Goal: Complete application form

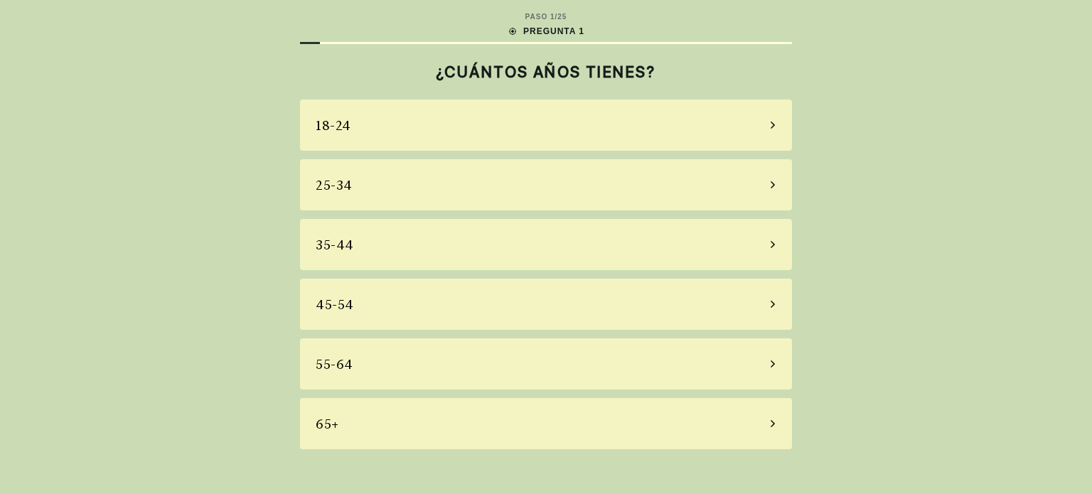
click at [530, 303] on div "45-54" at bounding box center [546, 304] width 492 height 51
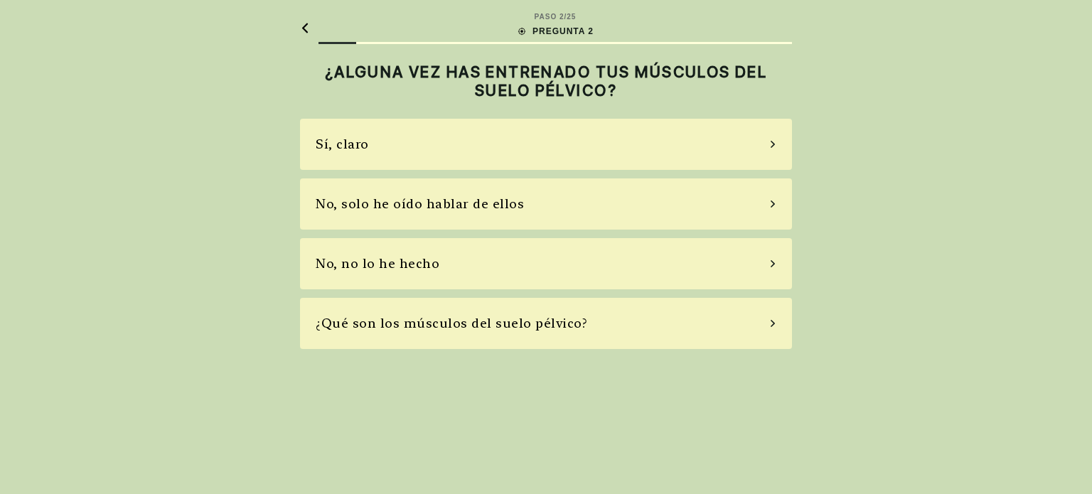
click at [525, 213] on div "No, solo he oído hablar de ellos" at bounding box center [546, 203] width 492 height 51
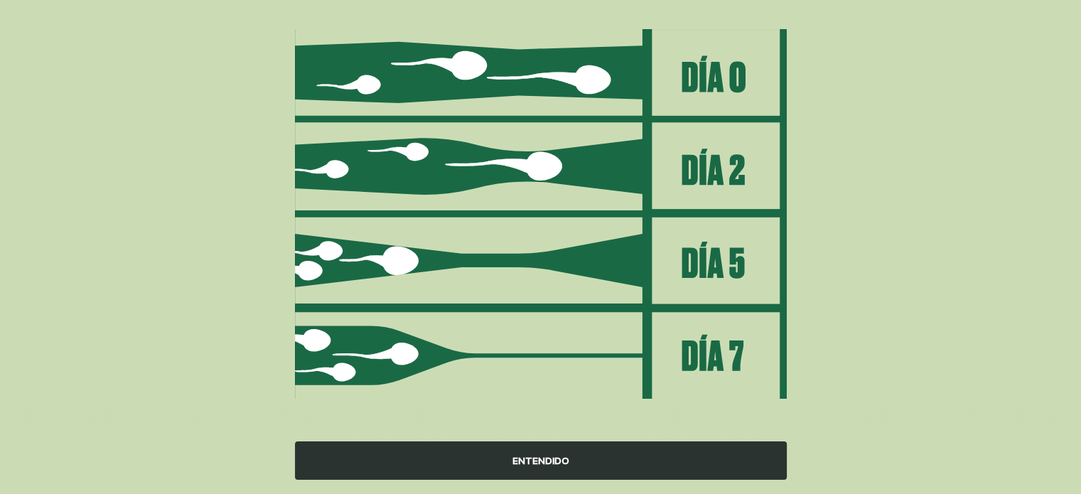
scroll to position [169, 0]
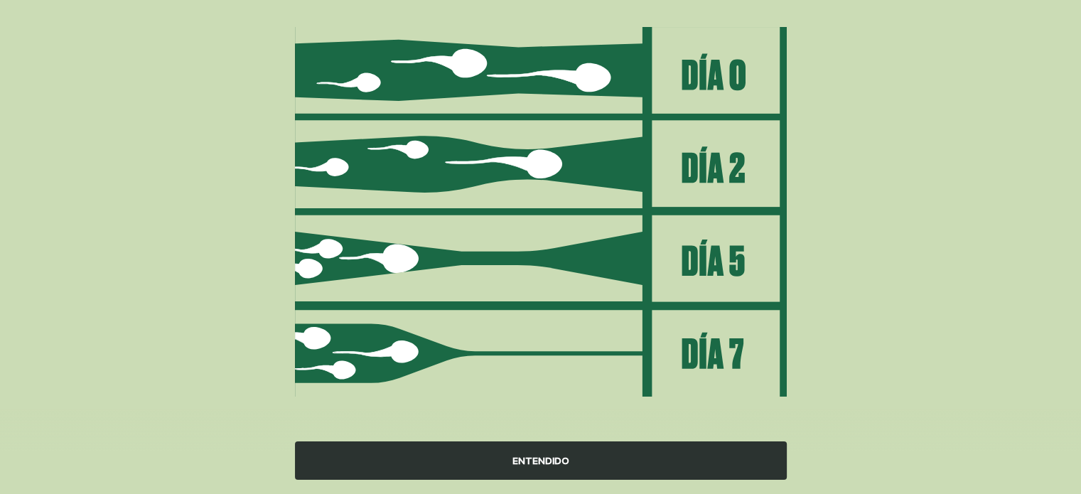
click at [543, 458] on div "ENTENDIDO" at bounding box center [541, 460] width 492 height 38
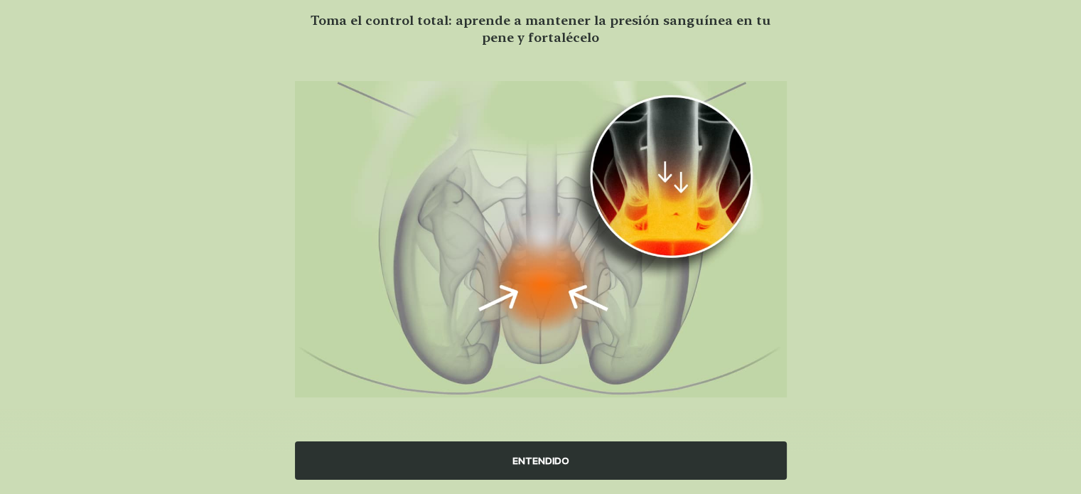
scroll to position [114, 0]
click at [543, 458] on div "ENTENDIDO" at bounding box center [541, 460] width 492 height 38
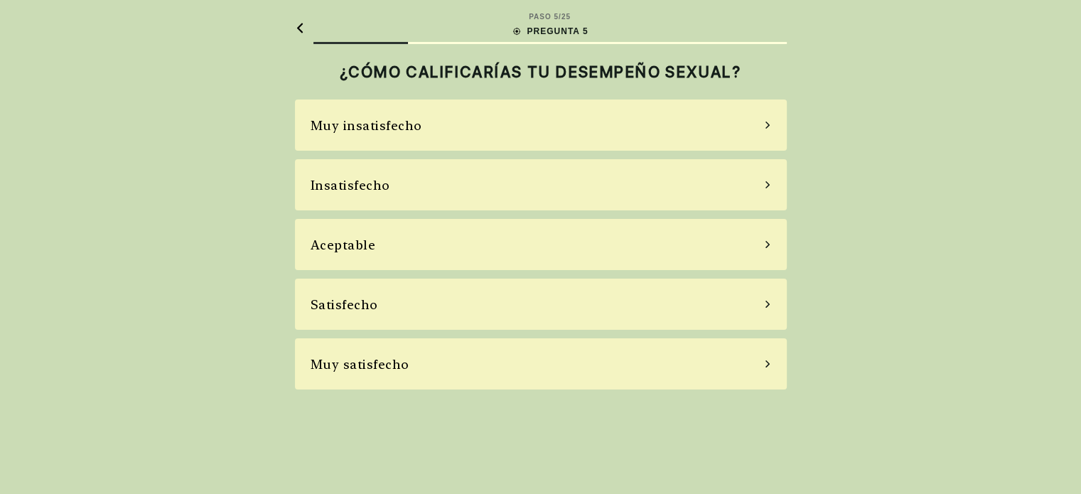
scroll to position [0, 0]
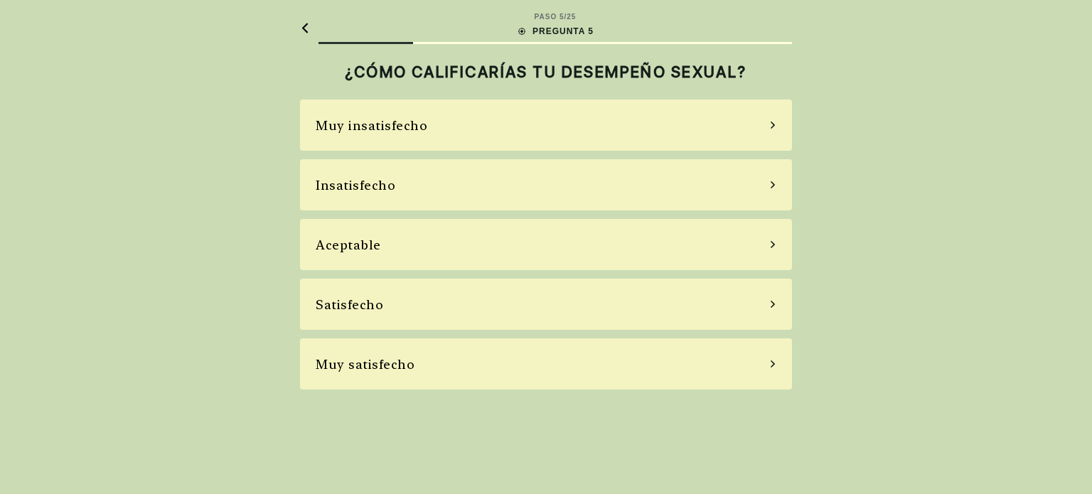
click at [463, 193] on div "Insatisfecho" at bounding box center [546, 184] width 492 height 51
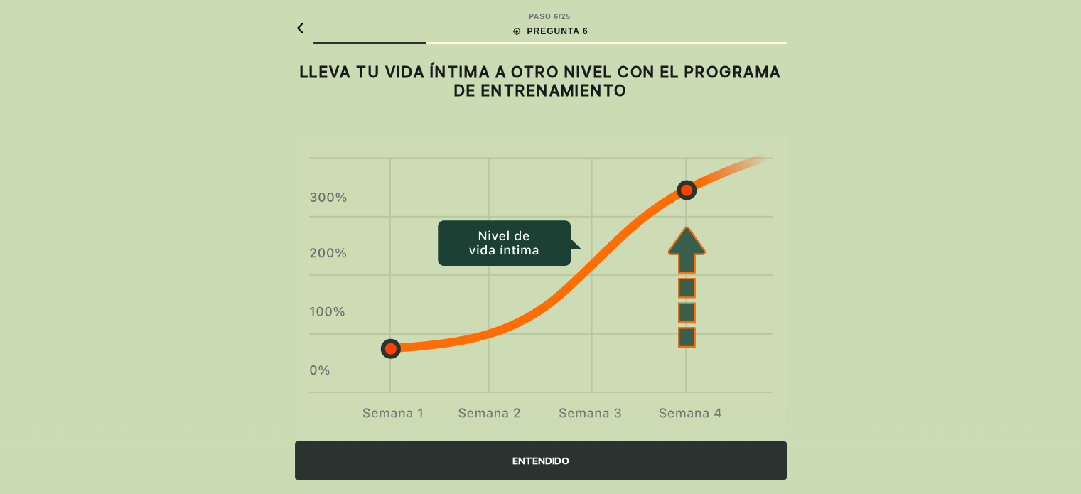
click at [521, 463] on div "ENTENDIDO" at bounding box center [541, 460] width 492 height 38
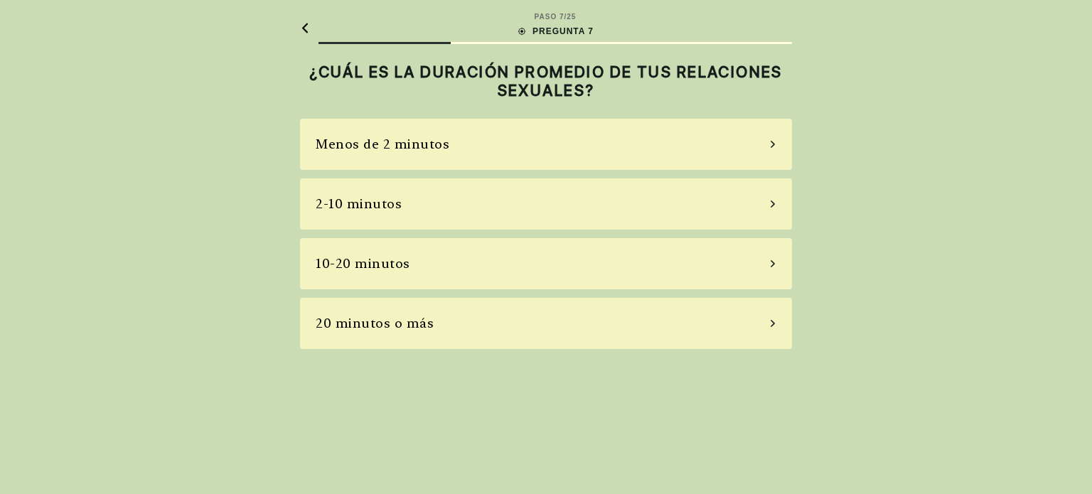
click at [531, 152] on div "Menos de 2 minutos" at bounding box center [546, 144] width 492 height 51
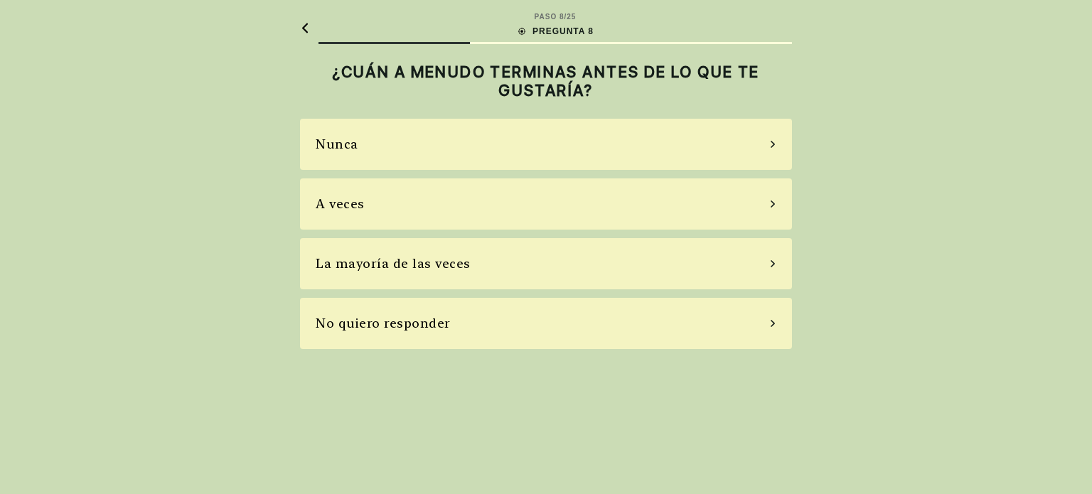
click at [475, 267] on div "La mayoría de las veces" at bounding box center [546, 263] width 492 height 51
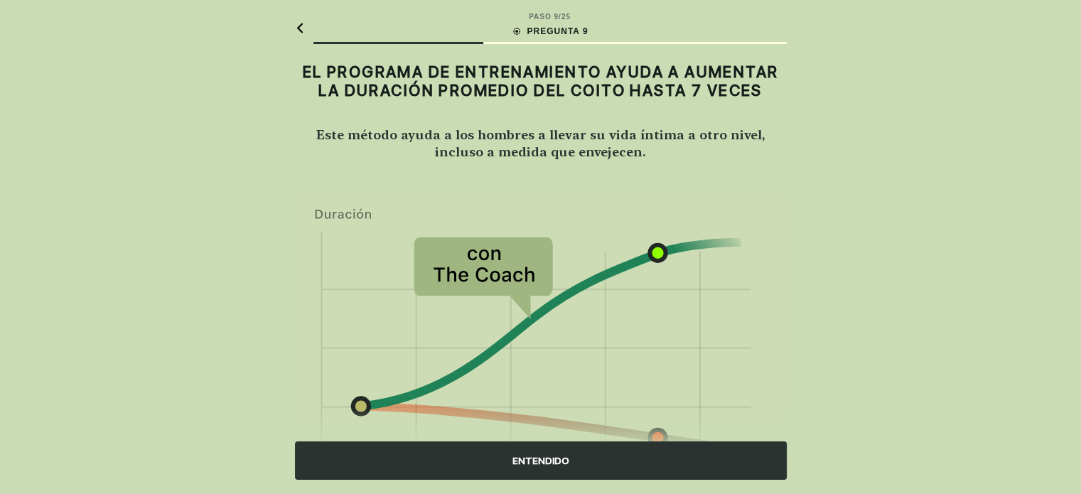
click at [527, 458] on div "ENTENDIDO" at bounding box center [541, 460] width 492 height 38
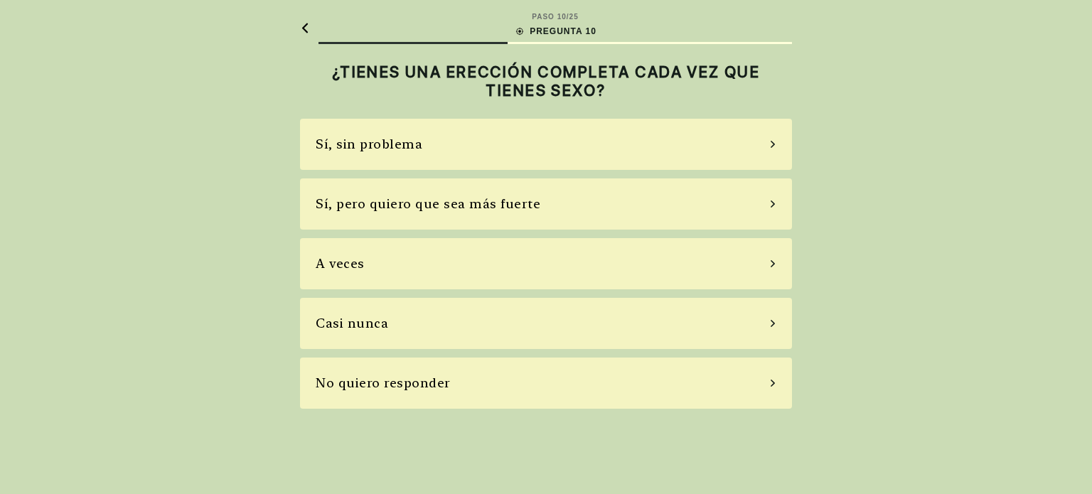
click at [529, 205] on div "Sí, pero quiero que sea más fuerte" at bounding box center [428, 203] width 225 height 19
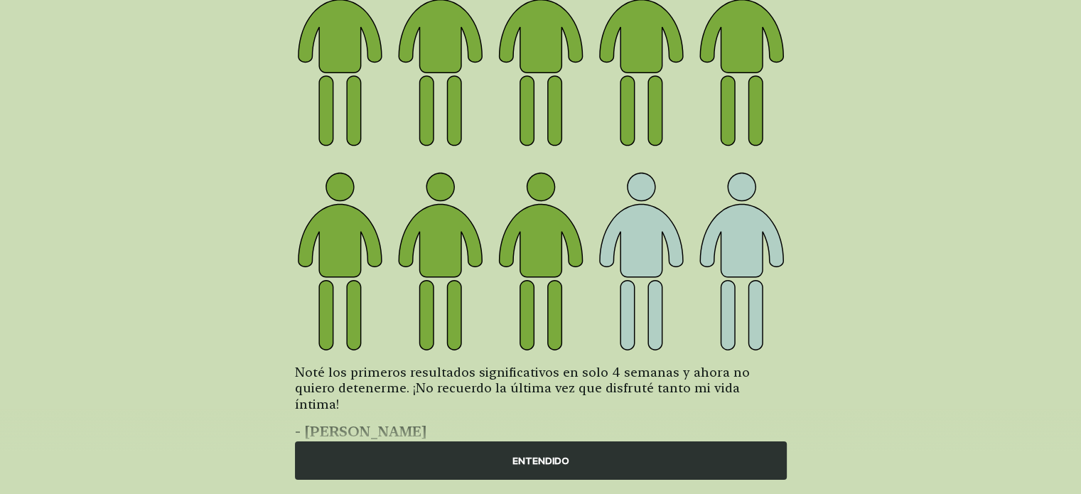
scroll to position [196, 0]
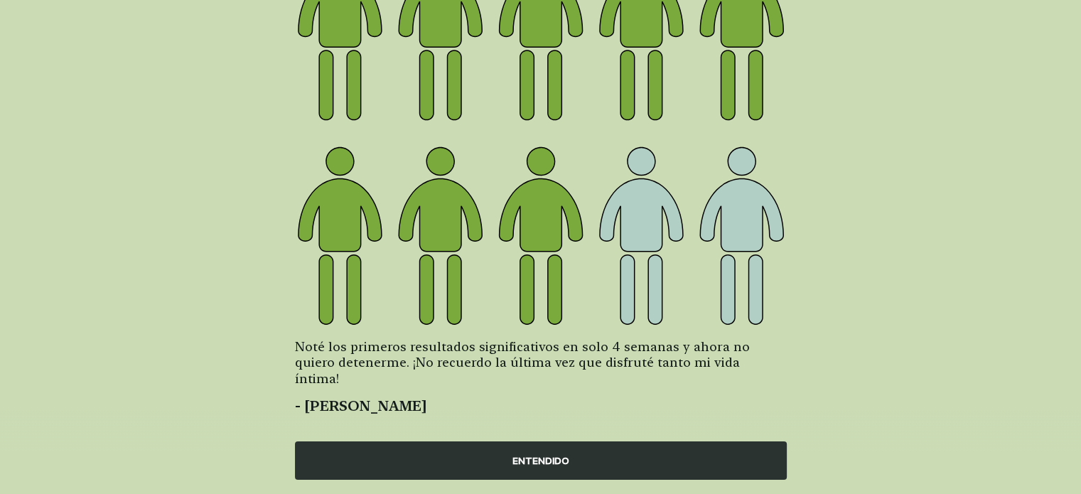
click at [534, 458] on div "ENTENDIDO" at bounding box center [541, 460] width 492 height 38
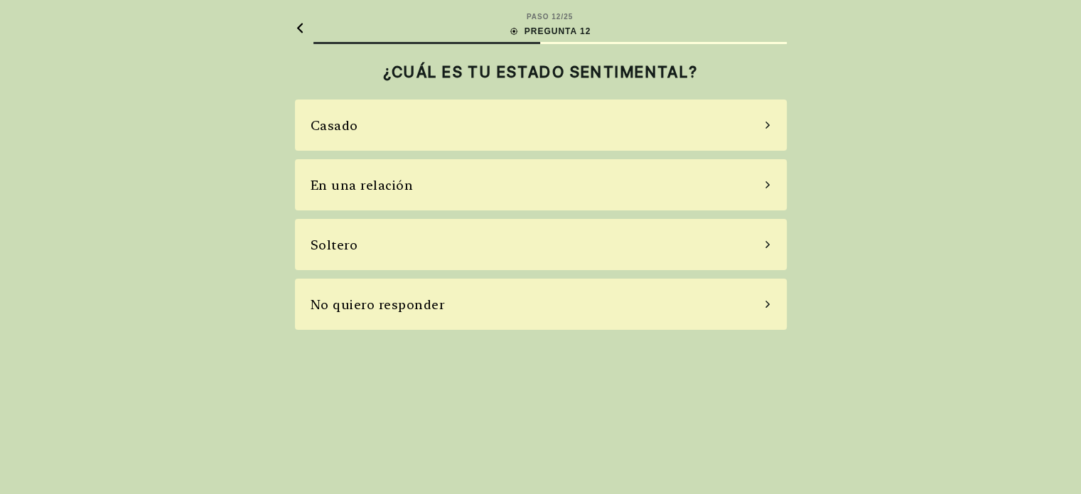
scroll to position [0, 0]
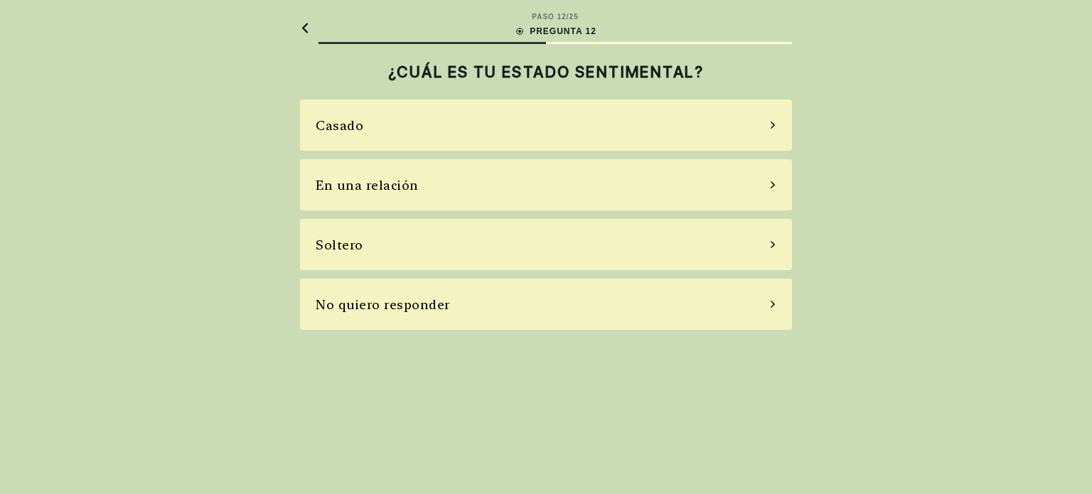
click at [464, 238] on div "Soltero" at bounding box center [546, 244] width 492 height 51
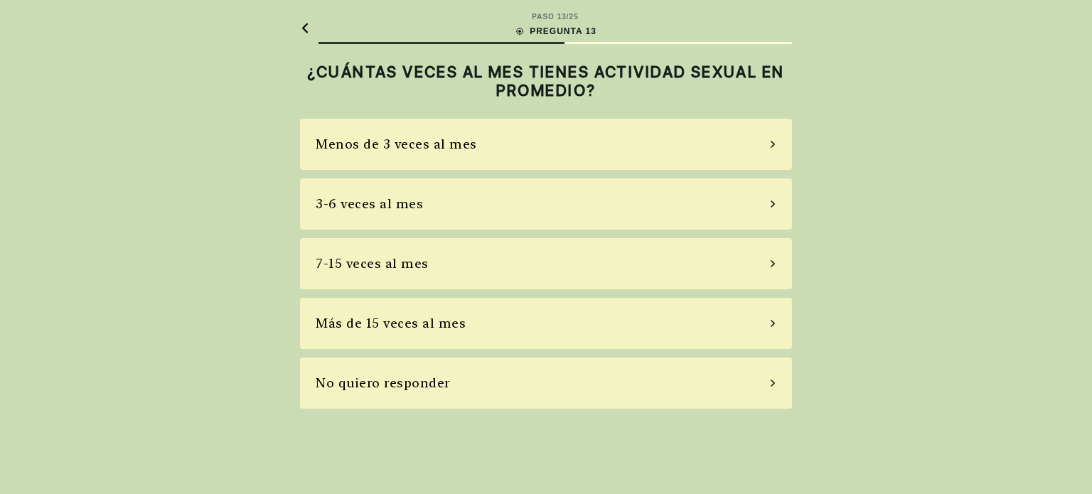
click at [486, 147] on div "Menos de 3 veces al mes" at bounding box center [546, 144] width 492 height 51
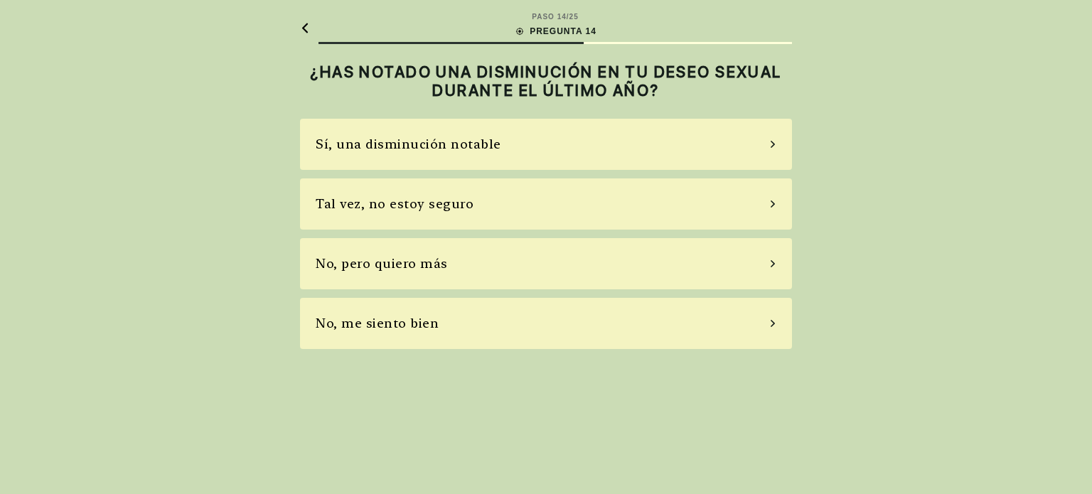
click at [468, 211] on div "Tal vez, no estoy seguro" at bounding box center [546, 203] width 492 height 51
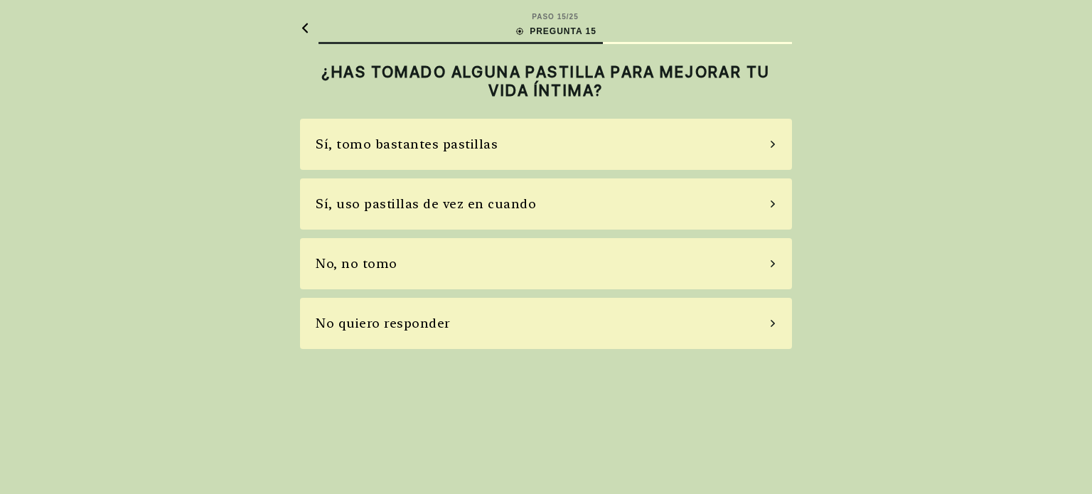
click at [439, 266] on div "No, no tomo" at bounding box center [546, 263] width 492 height 51
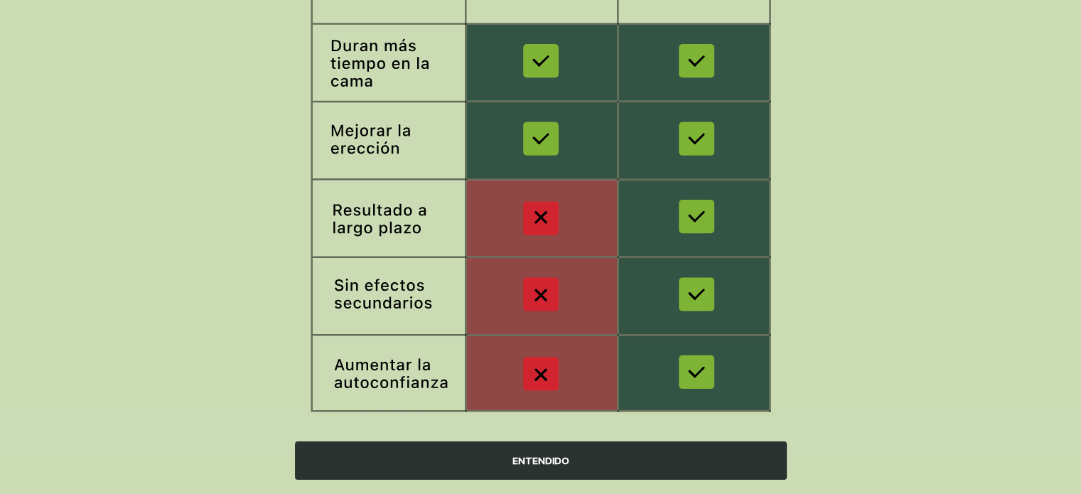
scroll to position [260, 0]
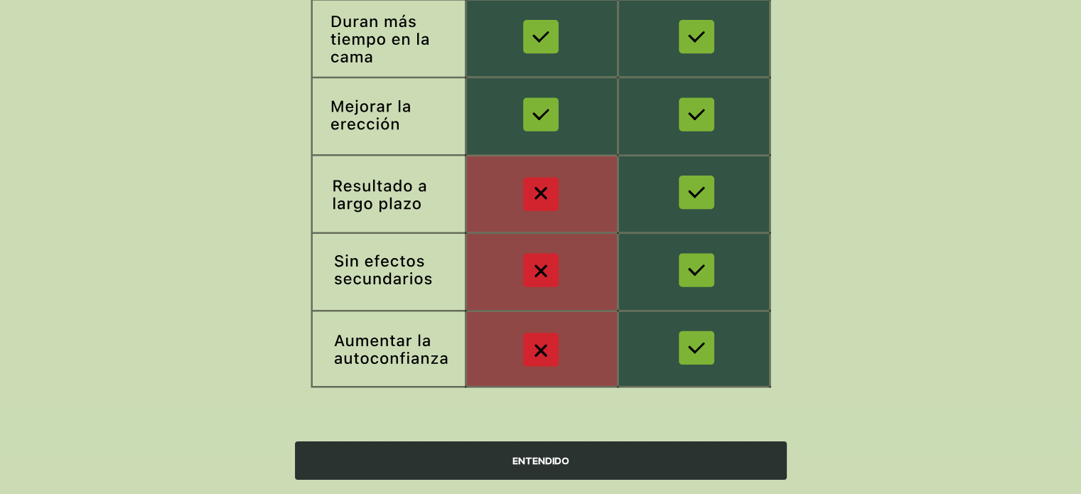
click at [523, 467] on div "ENTENDIDO" at bounding box center [541, 460] width 492 height 38
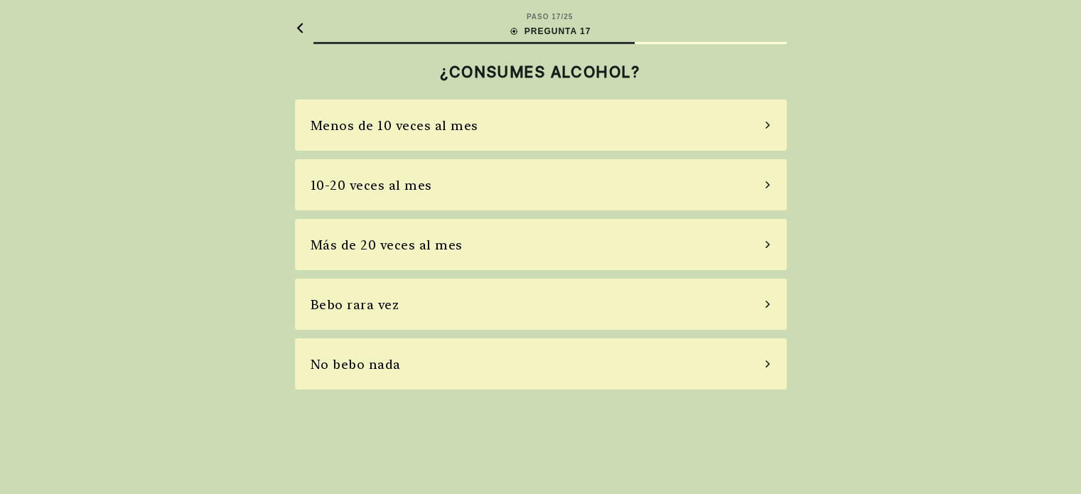
scroll to position [0, 0]
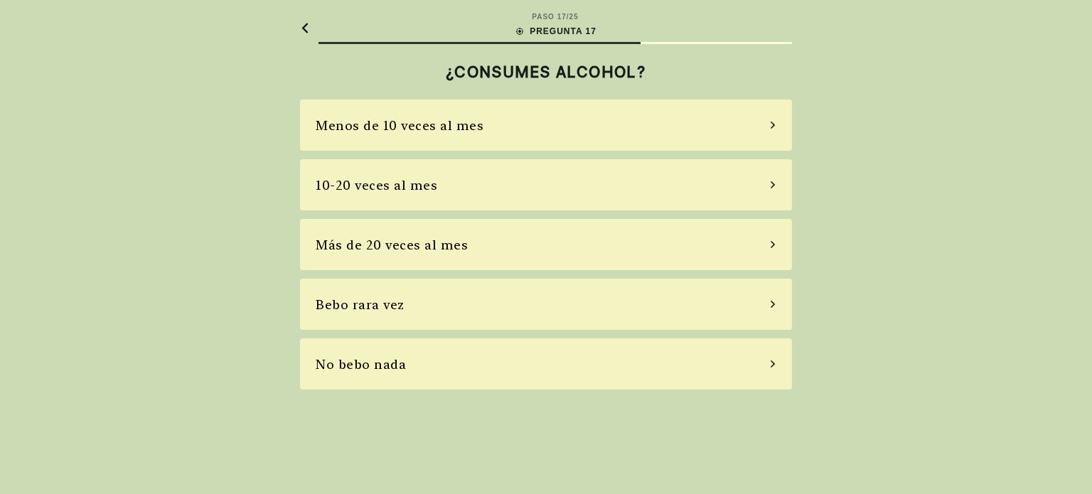
click at [421, 304] on div "Bebo rara vez" at bounding box center [546, 304] width 492 height 51
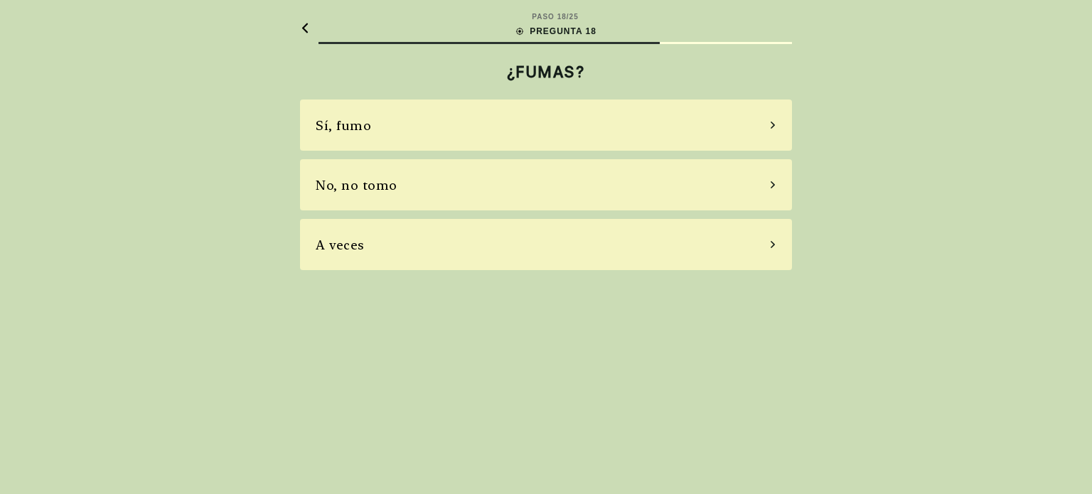
click at [480, 118] on div "Sí, fumo" at bounding box center [546, 125] width 492 height 51
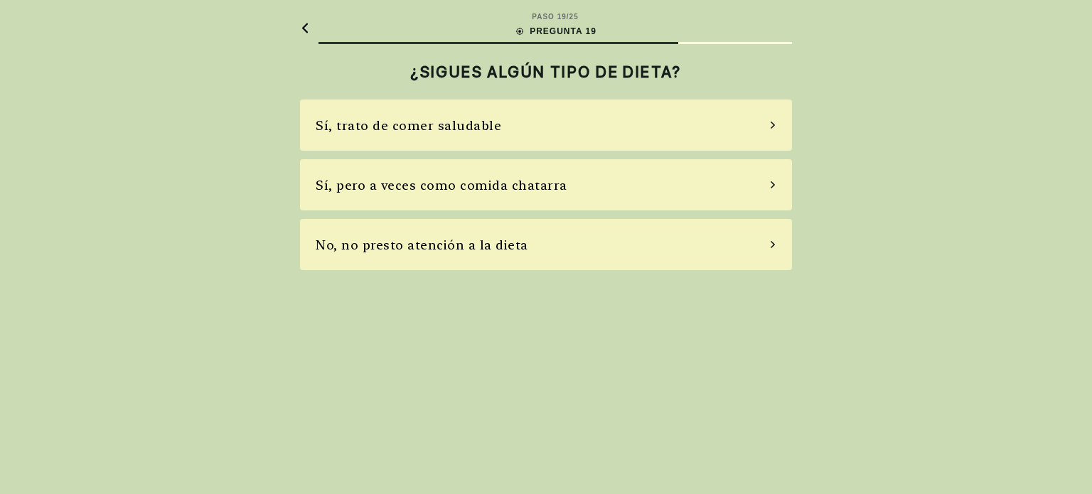
click at [484, 249] on div "No, no presto atención a la dieta" at bounding box center [422, 244] width 213 height 19
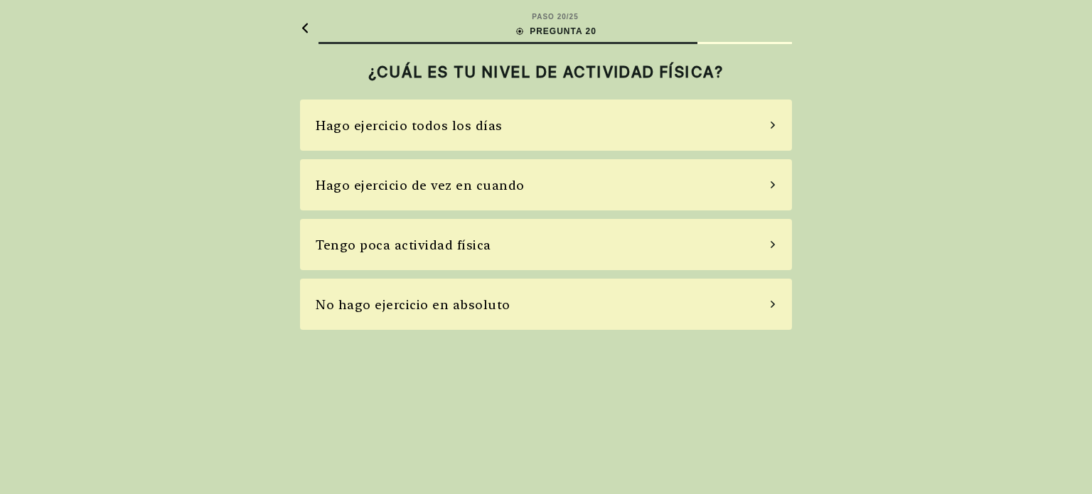
click at [509, 184] on div "Hago ejercicio de vez en cuando" at bounding box center [420, 185] width 209 height 19
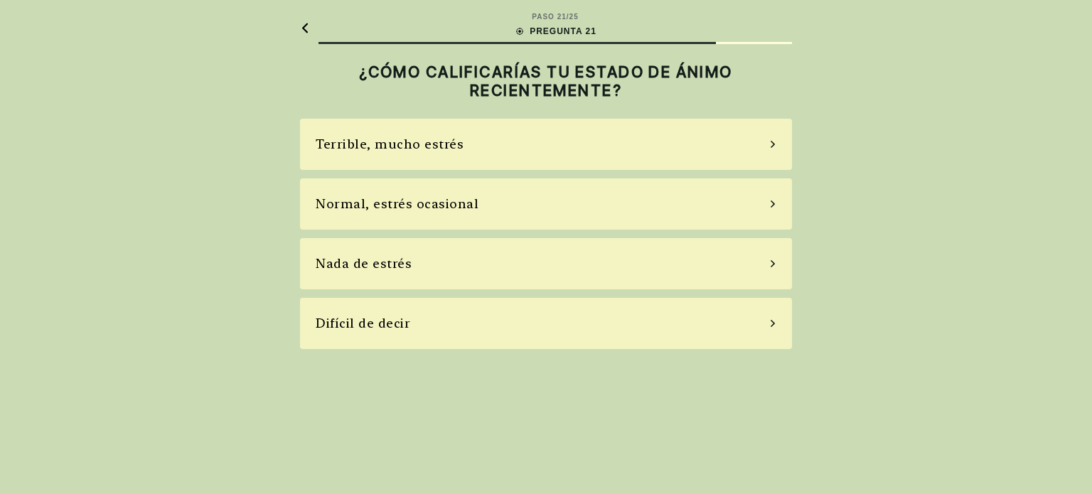
click at [456, 151] on div "Terrible, mucho estrés" at bounding box center [390, 143] width 148 height 19
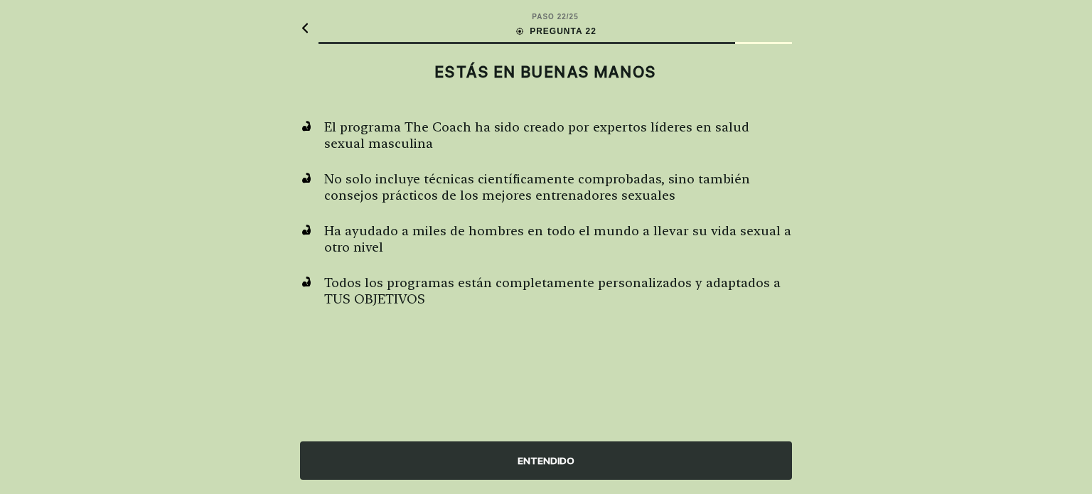
click at [543, 462] on div "ENTENDIDO" at bounding box center [546, 460] width 492 height 38
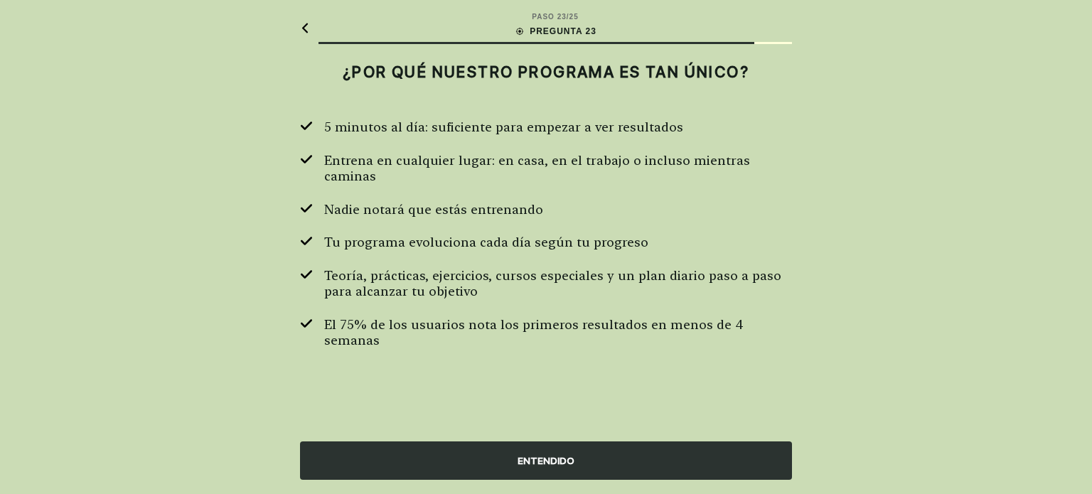
click at [543, 462] on div "ENTENDIDO" at bounding box center [546, 460] width 492 height 38
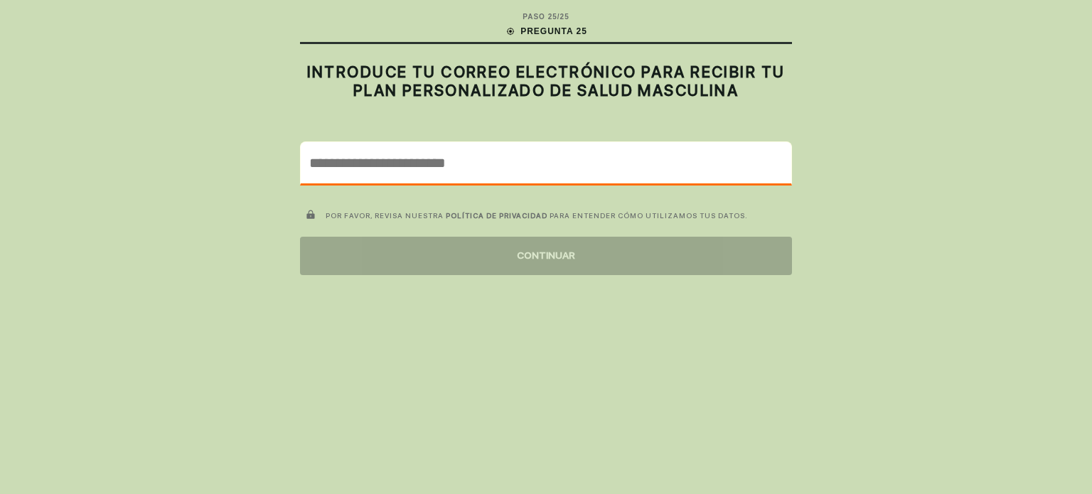
click at [458, 157] on input "email" at bounding box center [546, 162] width 490 height 41
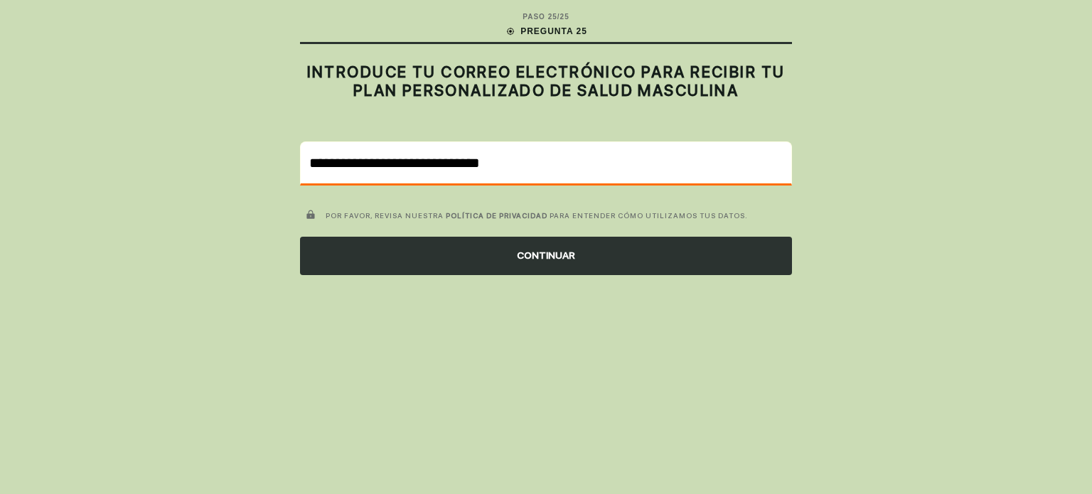
type input "**********"
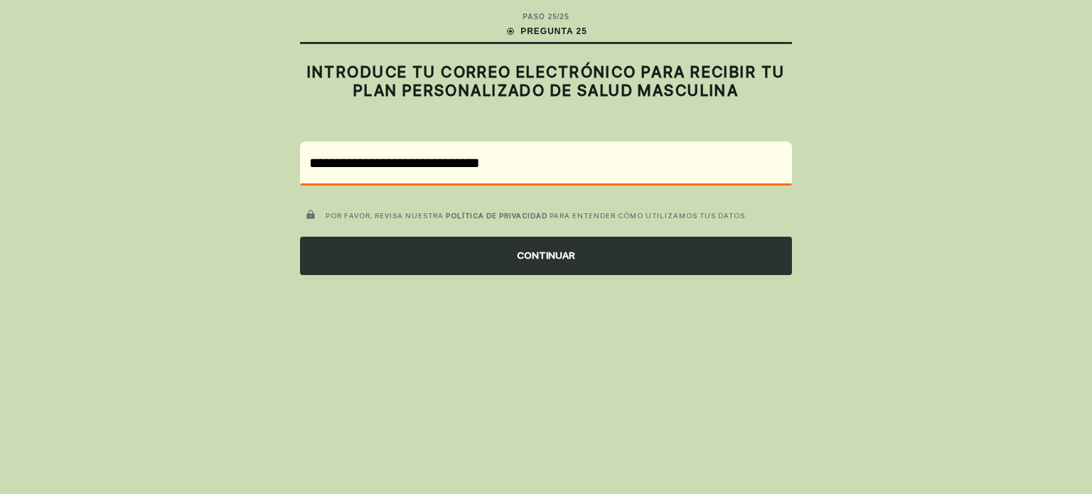
click at [561, 263] on div "CONTINUAR" at bounding box center [546, 256] width 492 height 38
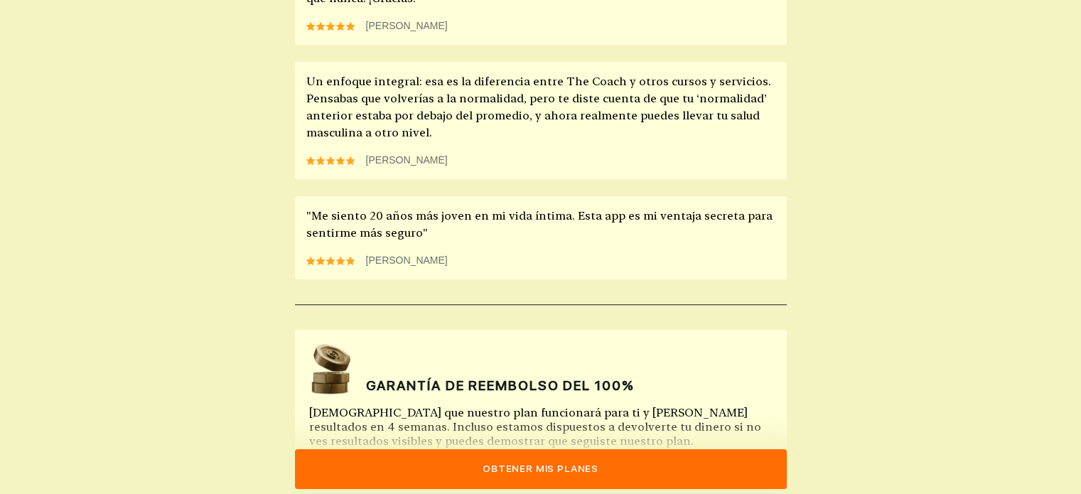
scroll to position [1370, 0]
